Goal: Task Accomplishment & Management: Complete application form

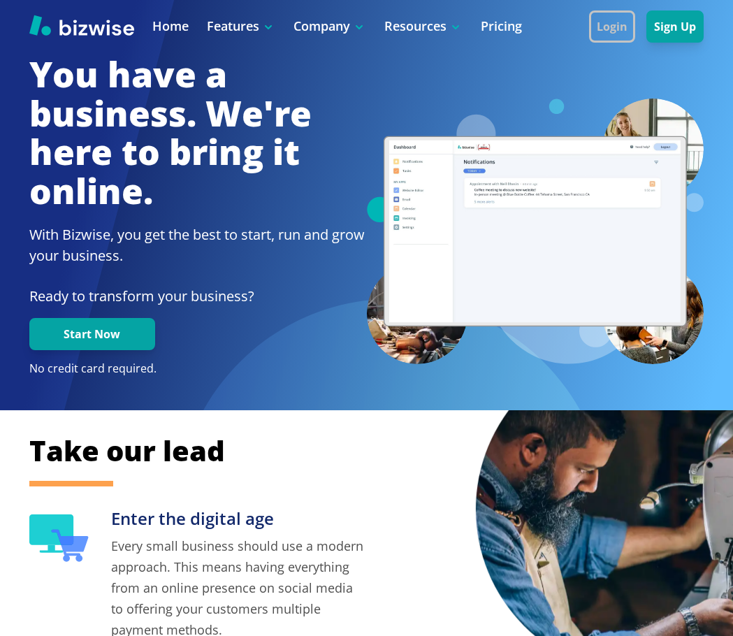
click at [599, 17] on button "Login" at bounding box center [612, 26] width 46 height 32
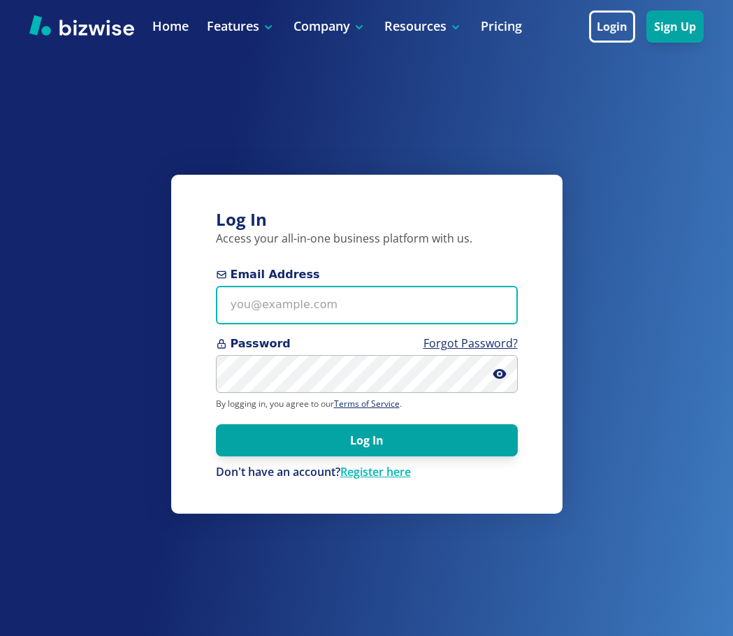
click at [333, 291] on input "Email Address" at bounding box center [367, 305] width 302 height 38
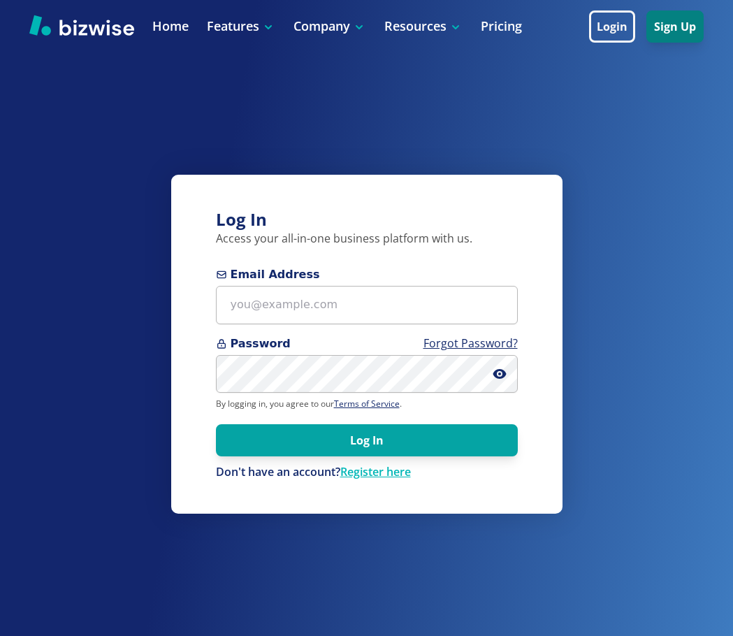
click at [670, 20] on button "Sign Up" at bounding box center [675, 26] width 57 height 32
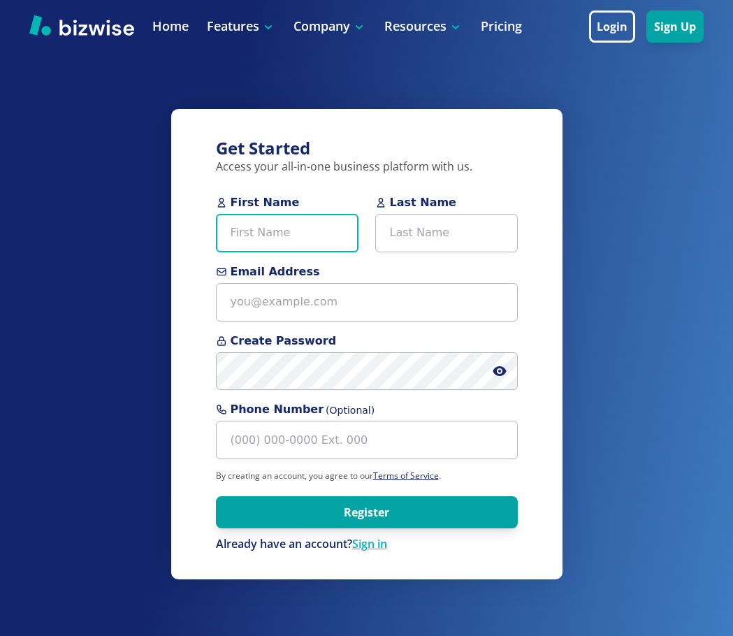
click at [269, 229] on input "First Name" at bounding box center [287, 233] width 143 height 38
type input "Janpert"
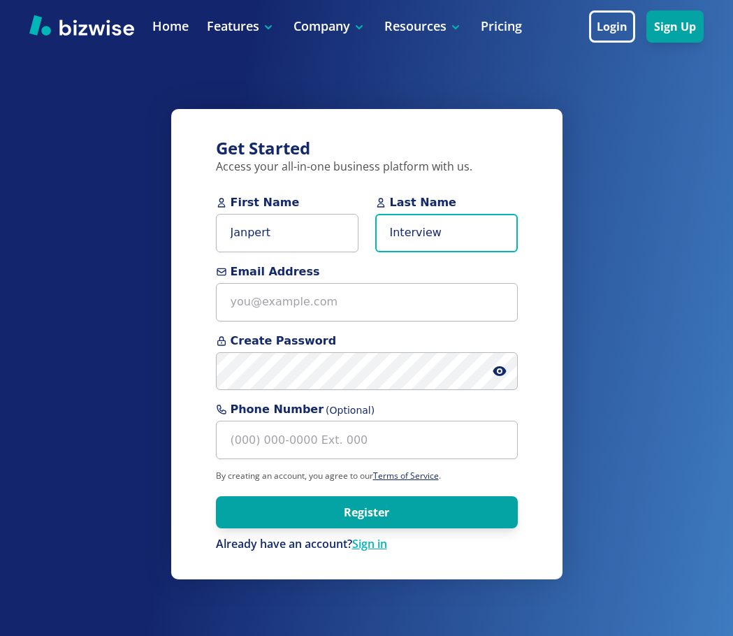
type input "Interview"
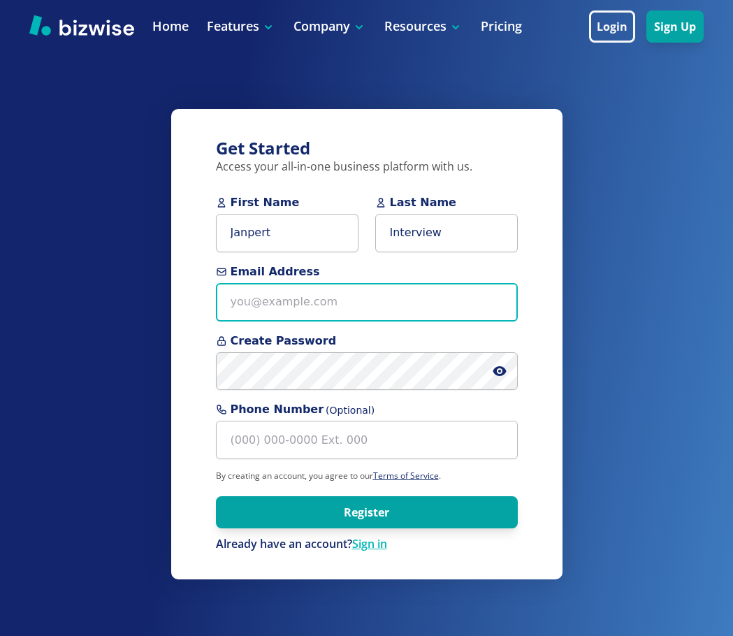
click at [257, 287] on input "Email Address" at bounding box center [367, 302] width 302 height 38
type input "[EMAIL_ADDRESS][DOMAIN_NAME]"
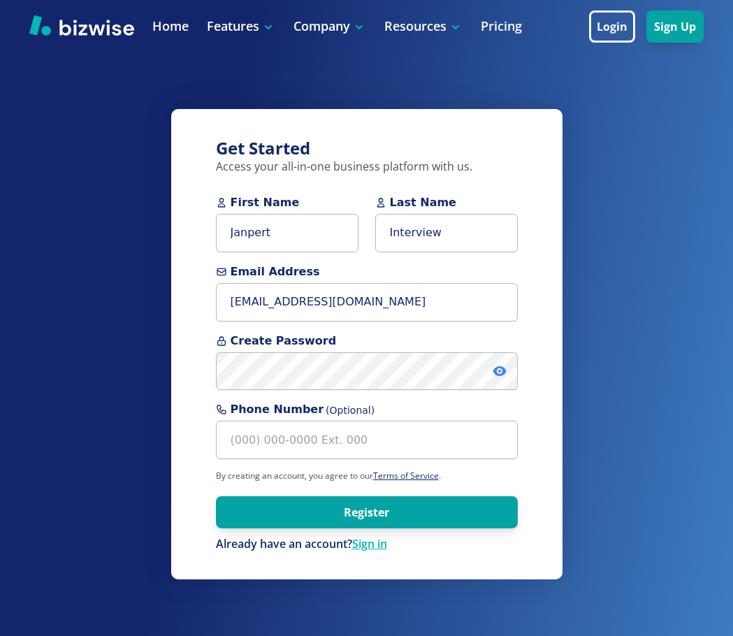
click at [499, 368] on icon at bounding box center [499, 371] width 13 height 10
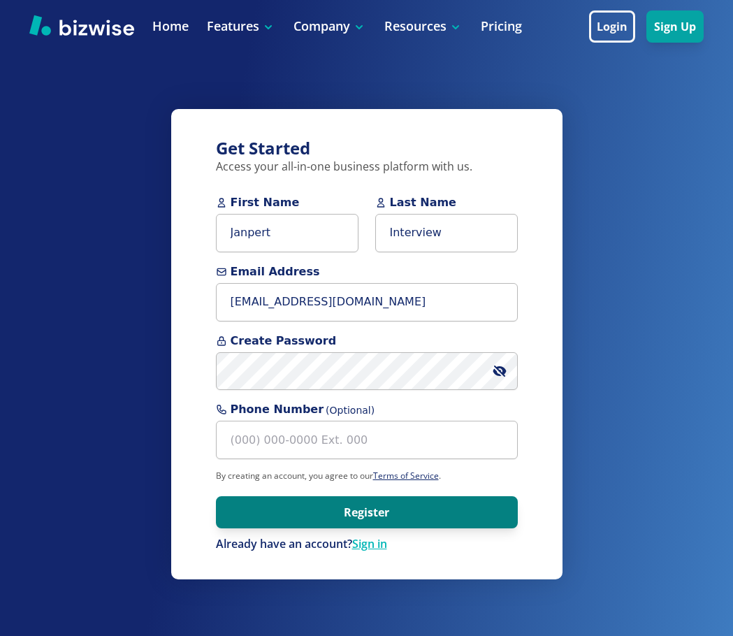
click at [419, 523] on button "Register" at bounding box center [367, 512] width 302 height 32
